Goal: Check status: Check status

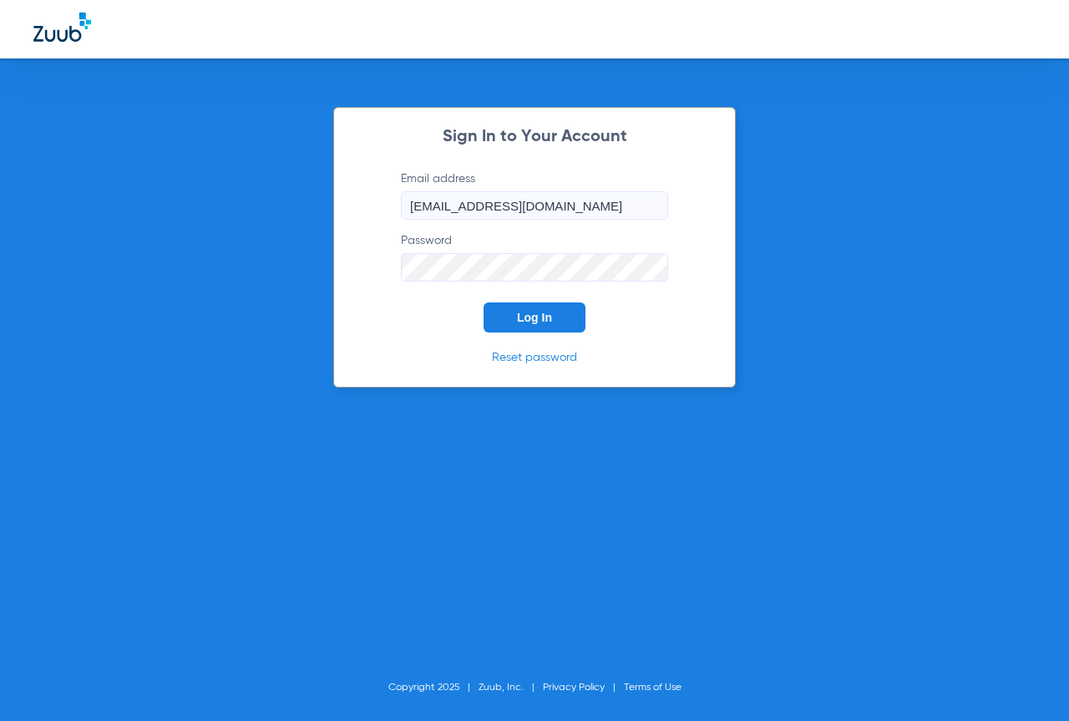
click at [531, 337] on div "Sign In to Your Account Email address [EMAIL_ADDRESS][DOMAIN_NAME] Password Log…" at bounding box center [534, 247] width 403 height 281
click at [523, 313] on span "Log In" at bounding box center [534, 317] width 35 height 13
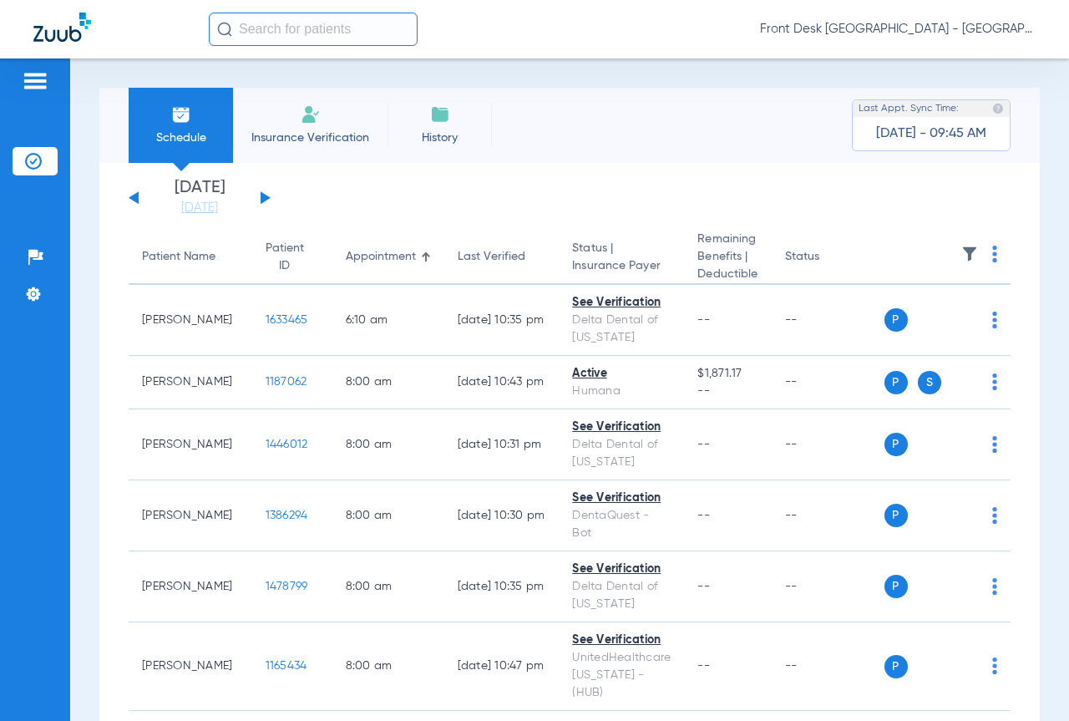
click at [263, 200] on button at bounding box center [266, 197] width 10 height 13
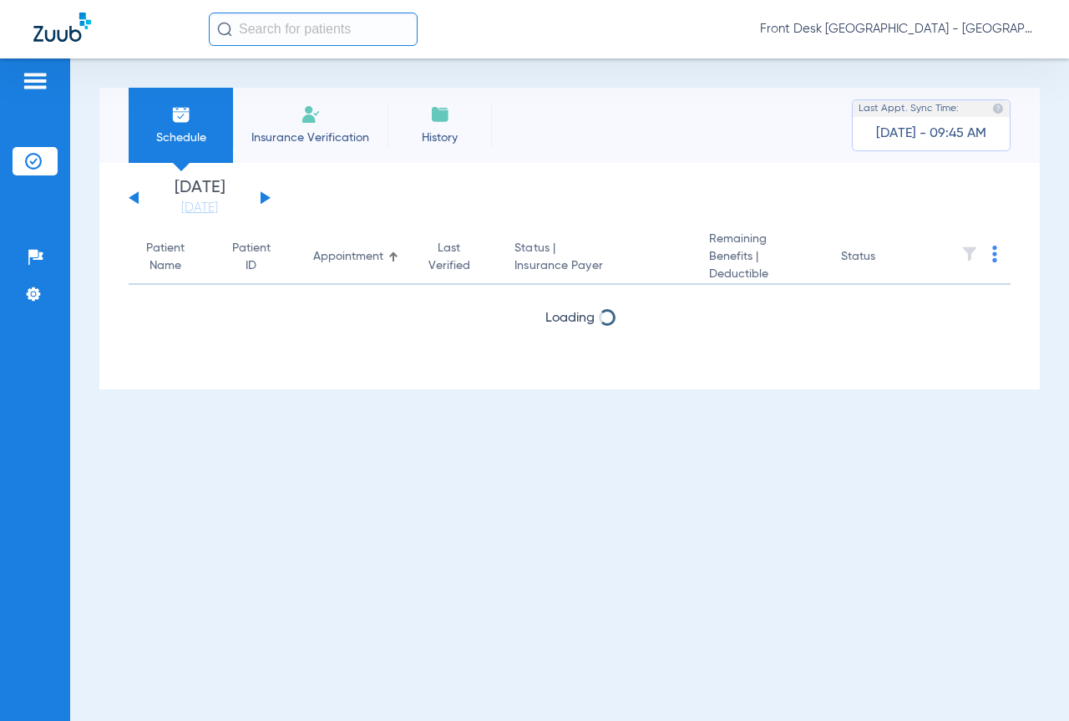
click at [263, 200] on button at bounding box center [266, 197] width 10 height 13
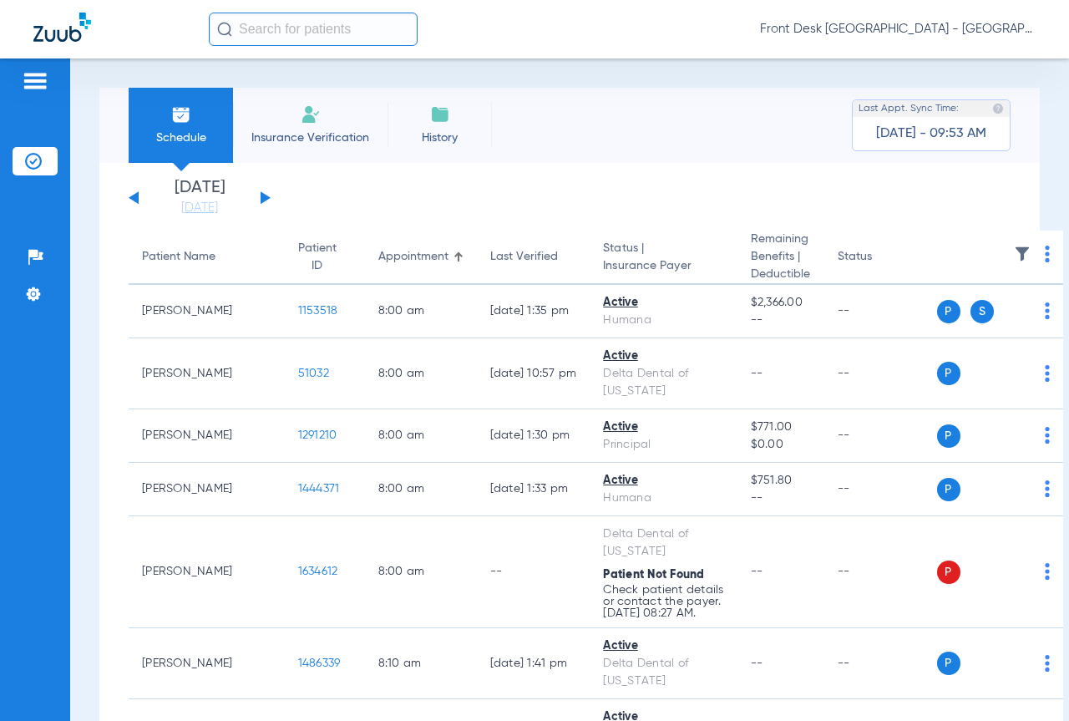
click at [134, 196] on button at bounding box center [134, 197] width 10 height 13
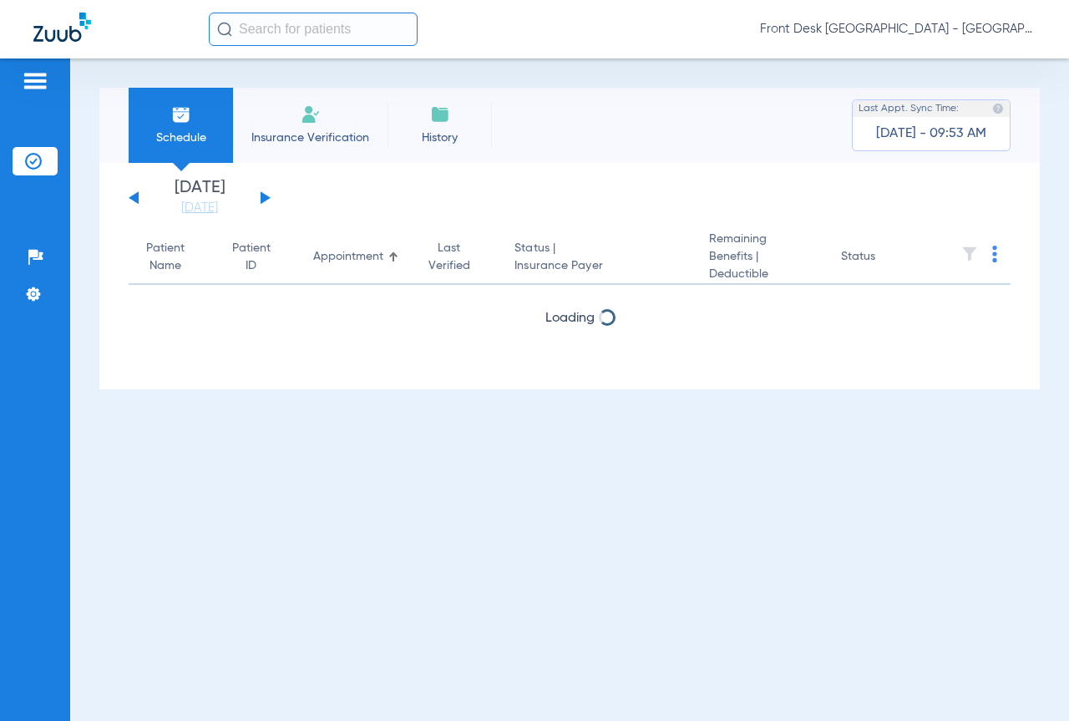
click at [134, 196] on button at bounding box center [134, 197] width 10 height 13
